Goal: Task Accomplishment & Management: Complete application form

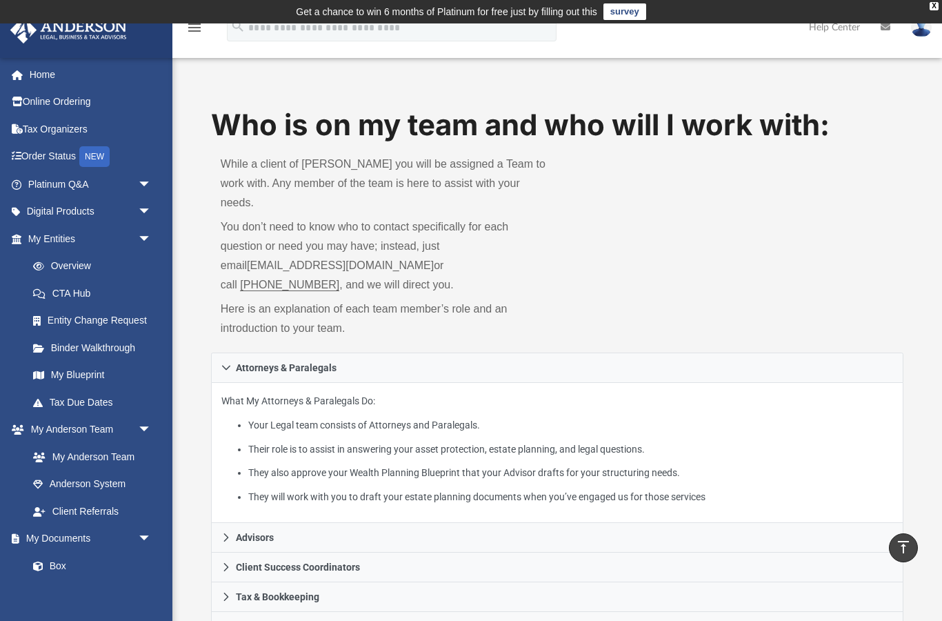
scroll to position [237, 0]
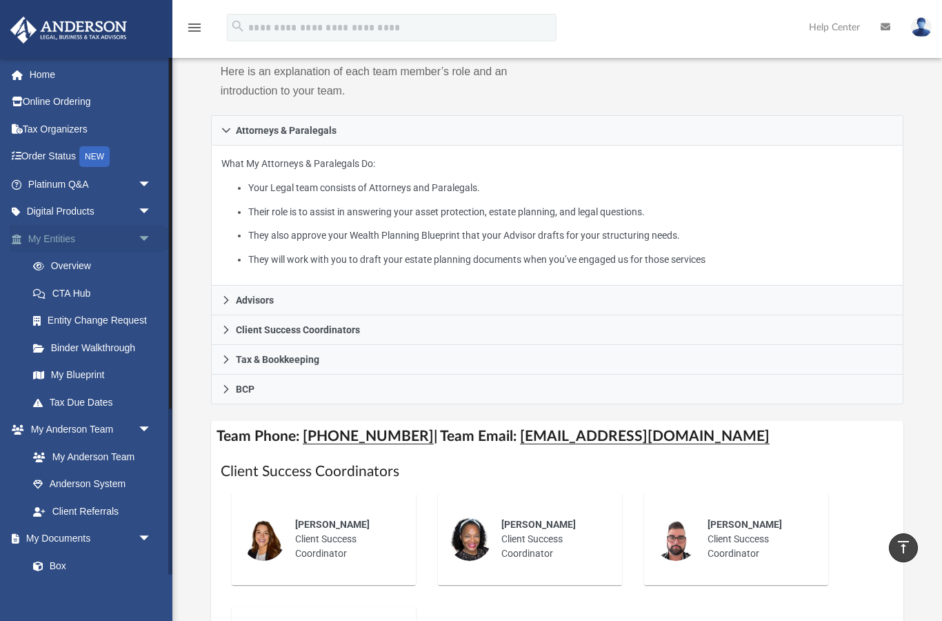
click at [54, 240] on link "My Entities arrow_drop_down" at bounding box center [91, 239] width 163 height 28
click at [148, 235] on span "arrow_drop_down" at bounding box center [152, 239] width 28 height 28
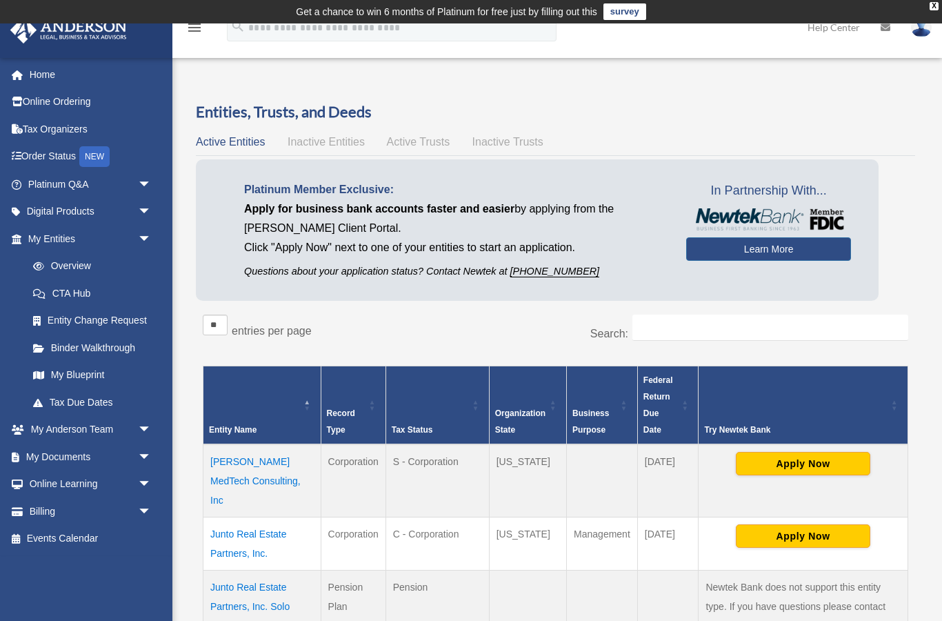
click at [308, 136] on span "Inactive Entities" at bounding box center [326, 142] width 77 height 12
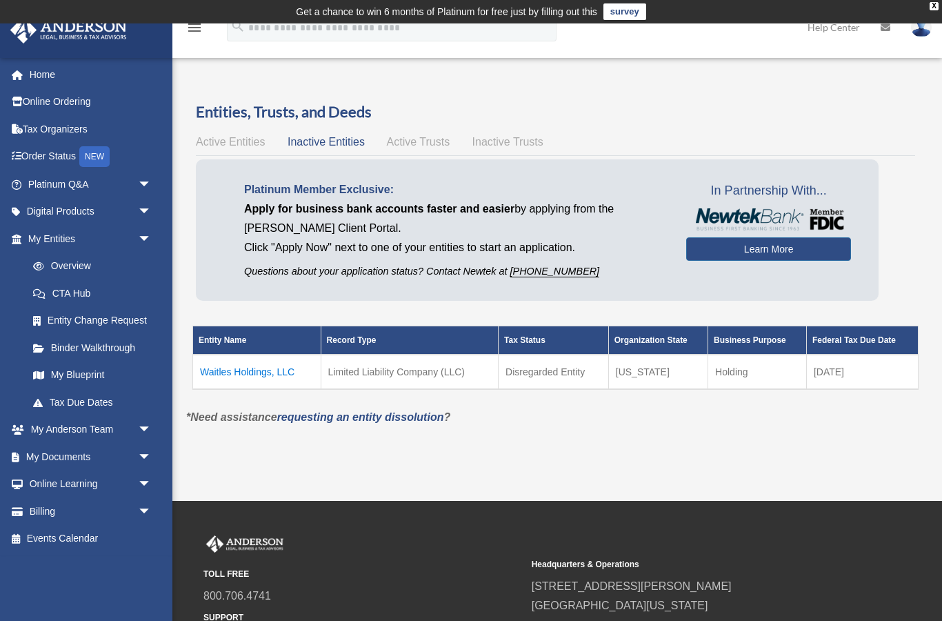
click at [432, 136] on span "Active Trusts" at bounding box center [418, 142] width 63 height 12
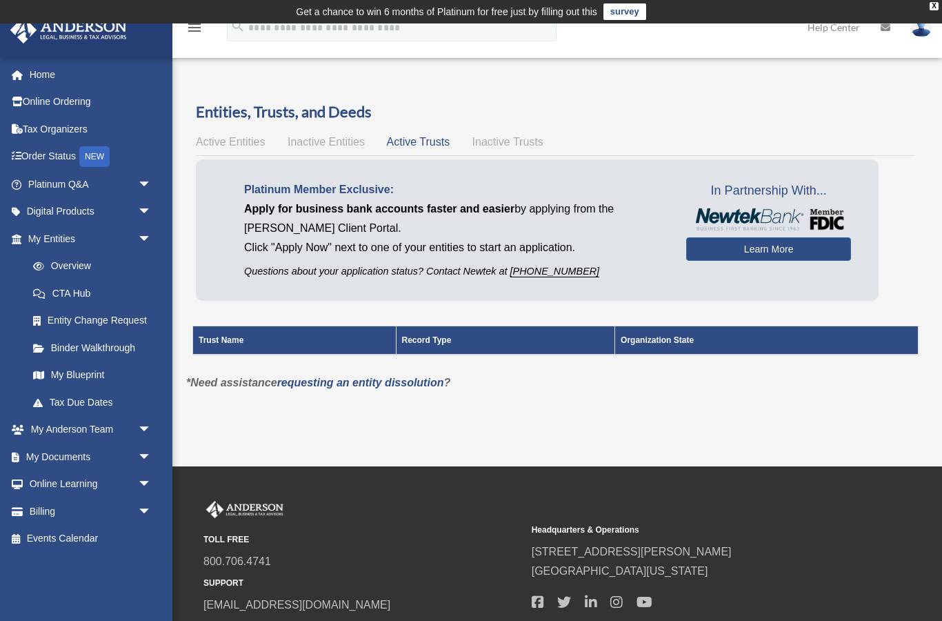
click at [510, 139] on span "Inactive Trusts" at bounding box center [507, 142] width 71 height 12
click at [337, 136] on span "Inactive Entities" at bounding box center [326, 142] width 77 height 12
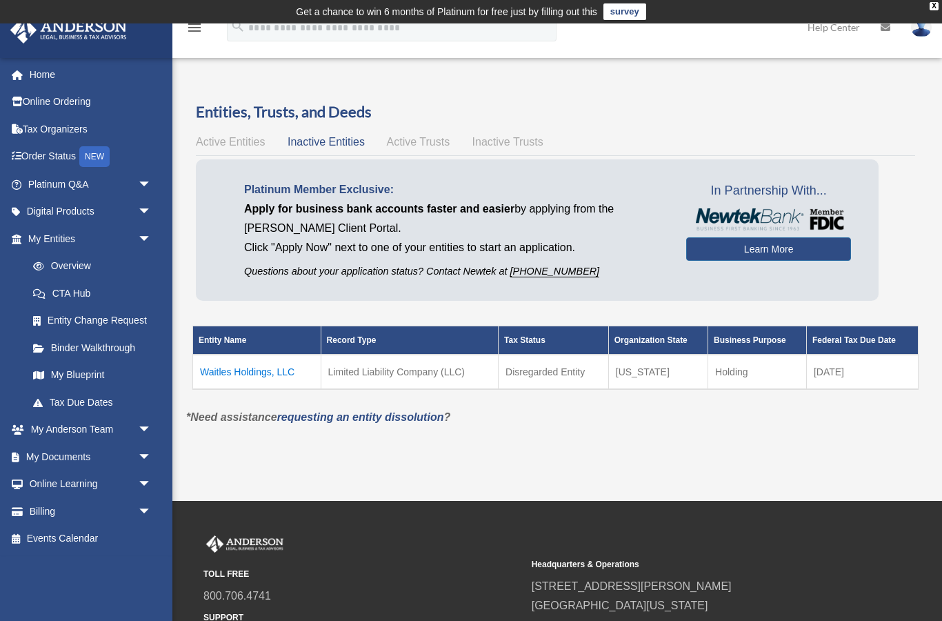
click at [237, 136] on span "Active Entities" at bounding box center [230, 142] width 69 height 12
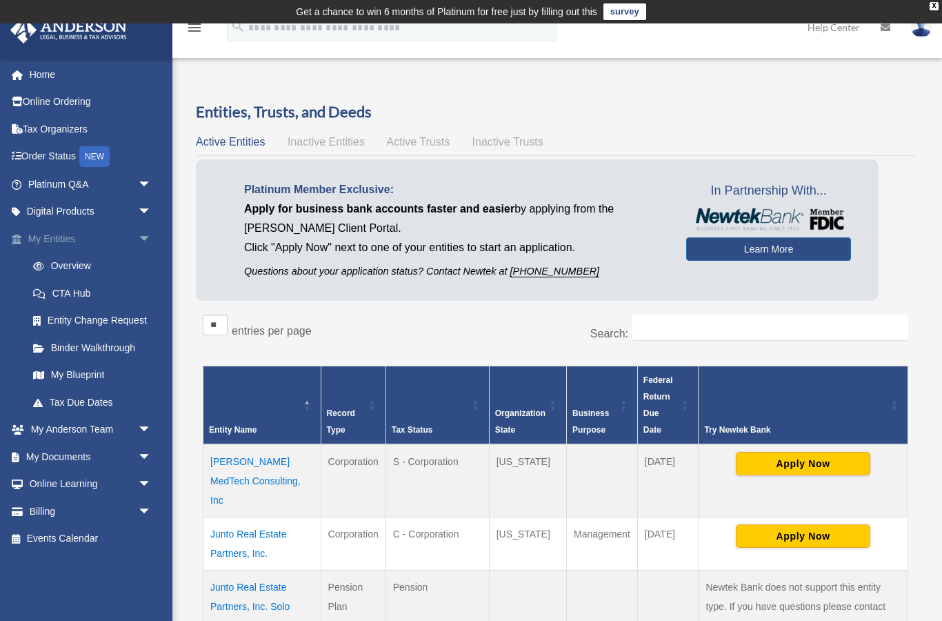
click at [59, 232] on link "My Entities arrow_drop_down" at bounding box center [91, 239] width 163 height 28
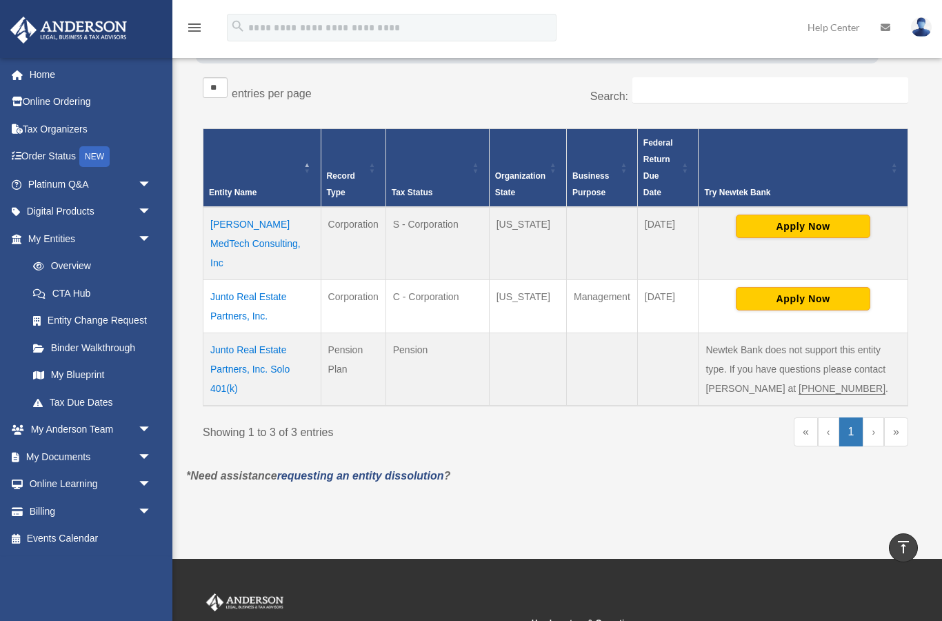
scroll to position [237, 0]
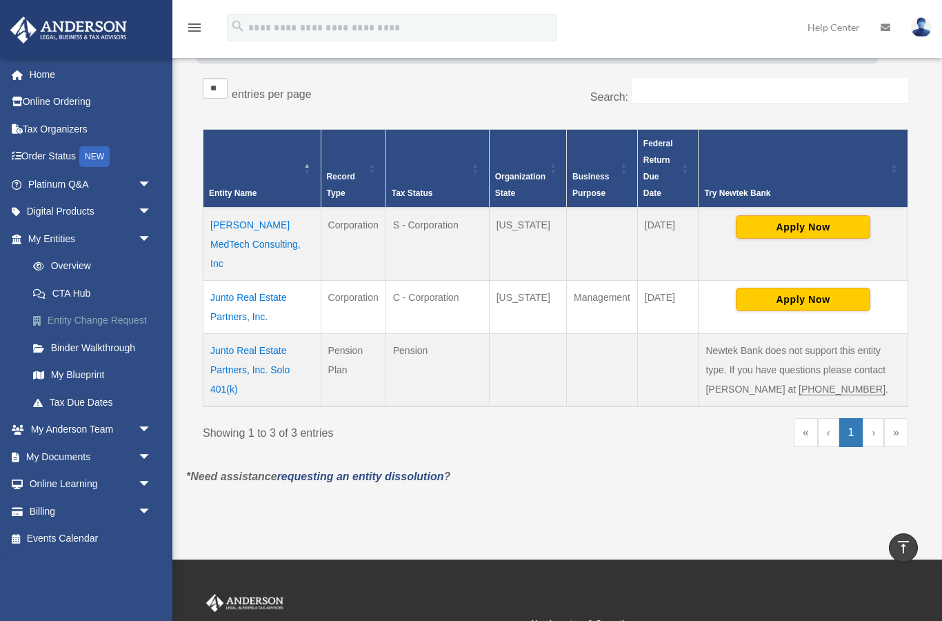
click at [79, 315] on link "Entity Change Request" at bounding box center [95, 321] width 153 height 28
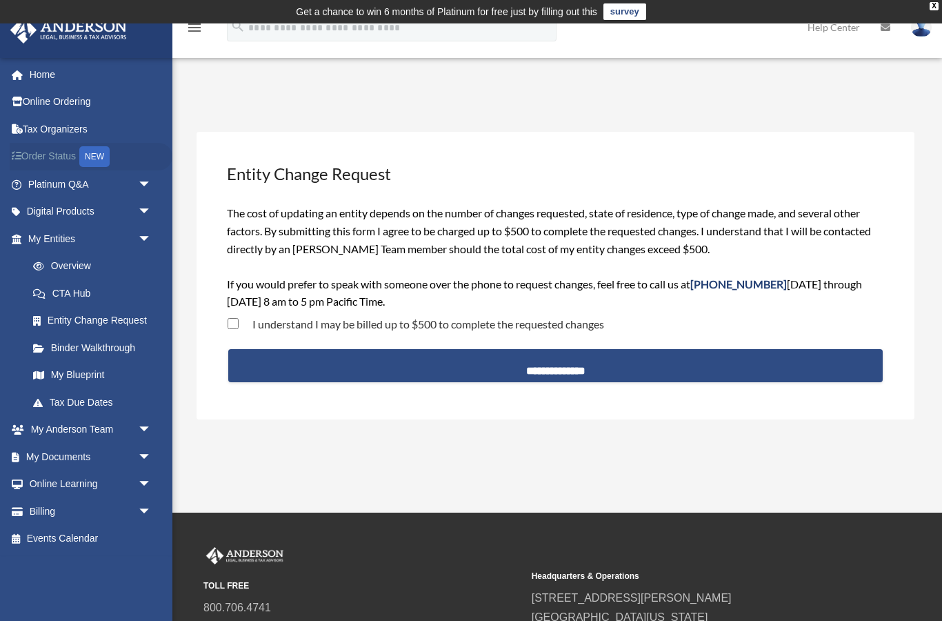
click at [48, 152] on link "Order Status NEW" at bounding box center [91, 157] width 163 height 28
click at [61, 132] on link "Tax Organizers" at bounding box center [91, 129] width 163 height 28
